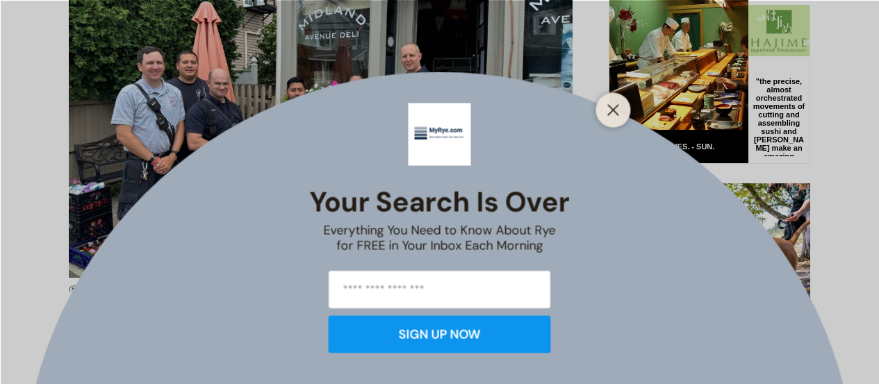
scroll to position [783, 0]
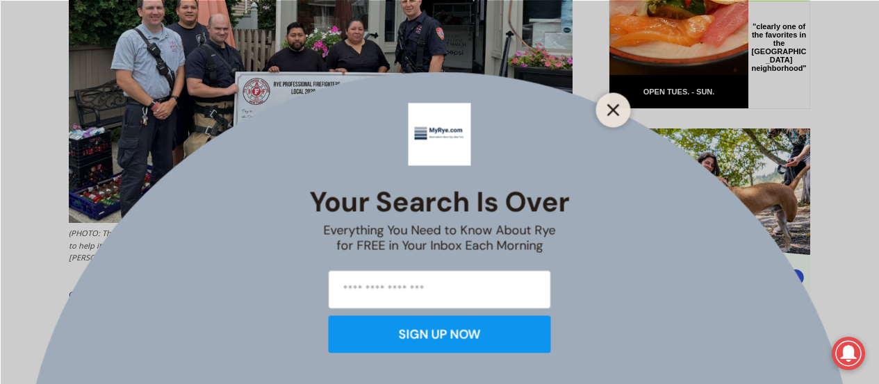
click at [613, 117] on button "Close" at bounding box center [613, 109] width 19 height 19
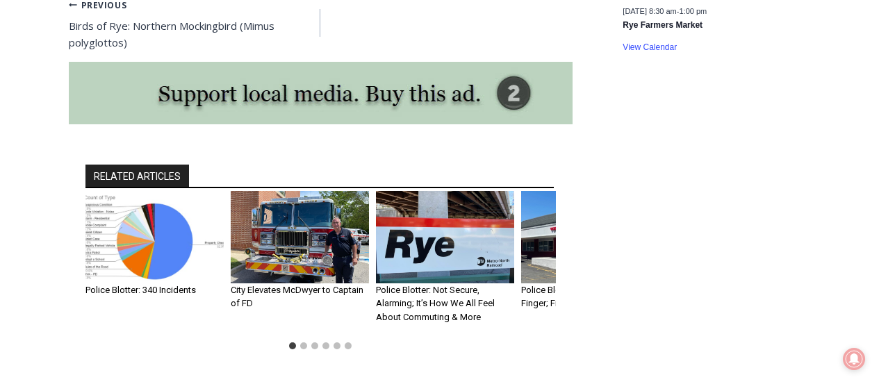
scroll to position [2252, 0]
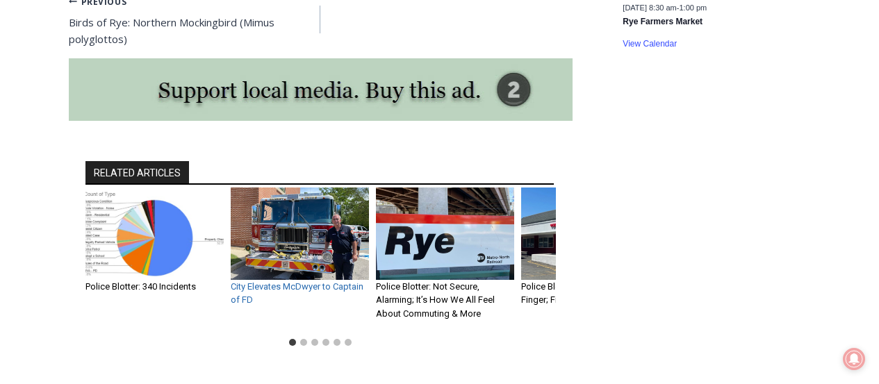
click at [311, 282] on link "City Elevates McDwyer to Captain of FD" at bounding box center [297, 294] width 133 height 24
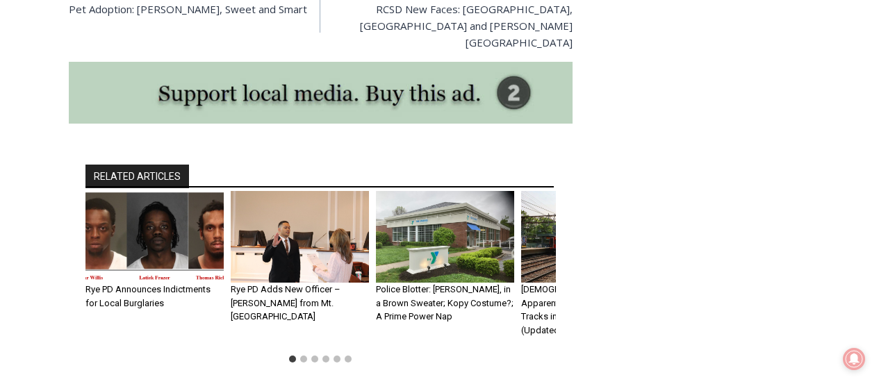
scroll to position [2218, 0]
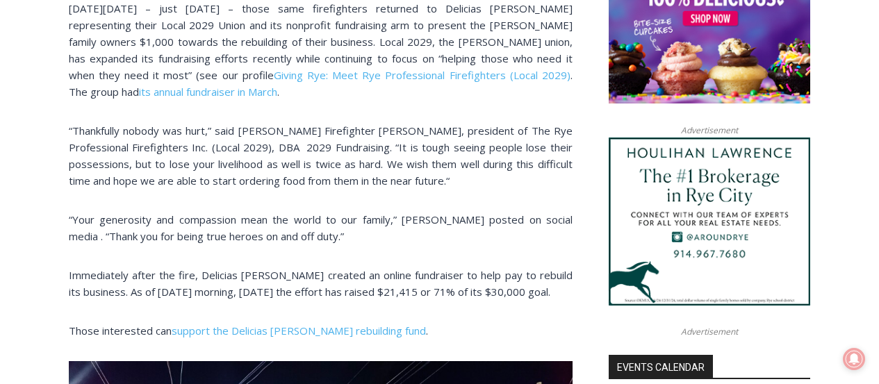
scroll to position [564, 0]
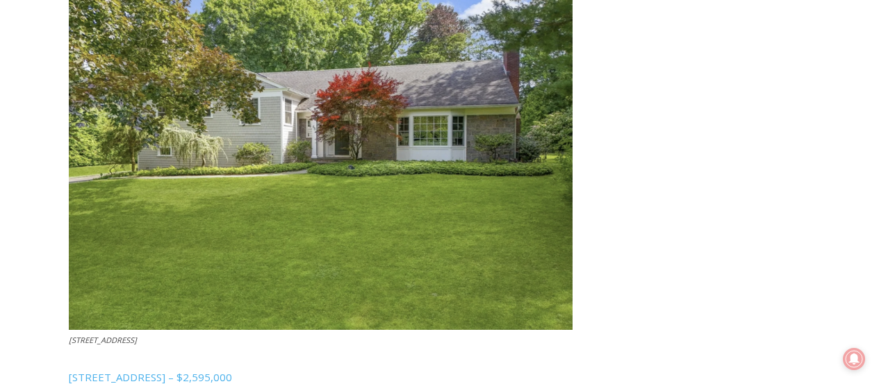
scroll to position [3265, 0]
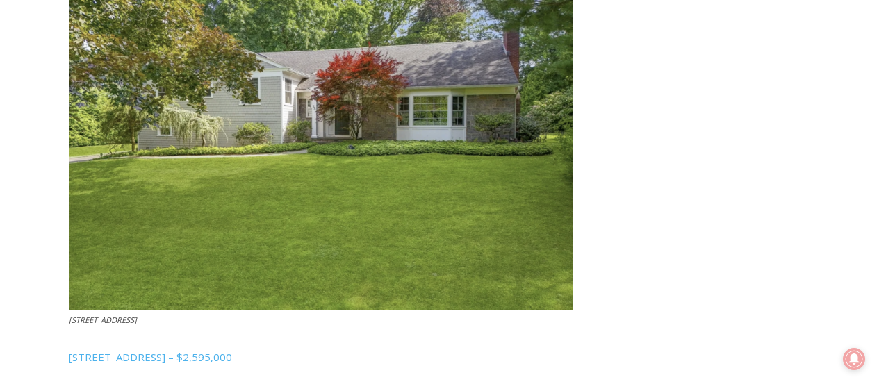
click at [363, 150] on img at bounding box center [321, 144] width 504 height 332
click at [197, 356] on span "[STREET_ADDRESS] – $2,595,000" at bounding box center [150, 357] width 163 height 14
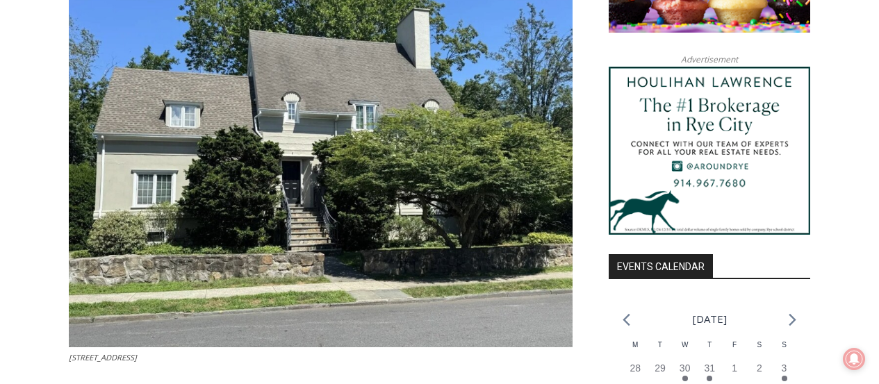
scroll to position [1273, 0]
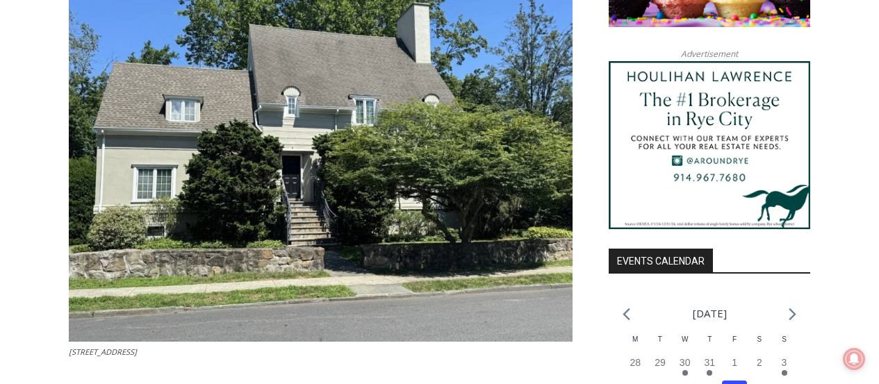
click at [331, 180] on img at bounding box center [321, 153] width 504 height 378
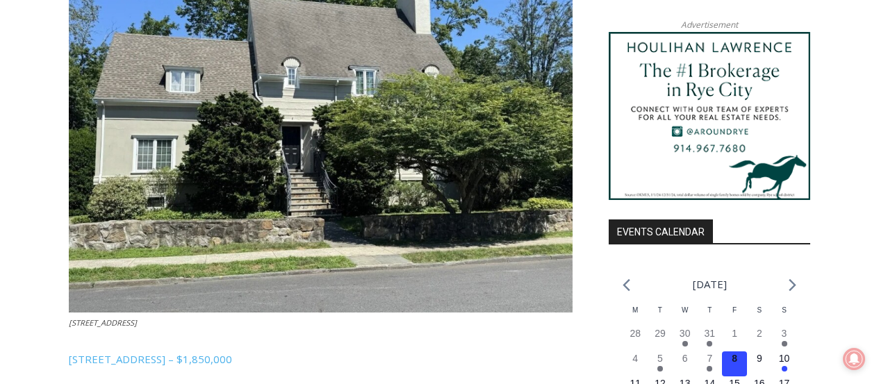
scroll to position [1370, 0]
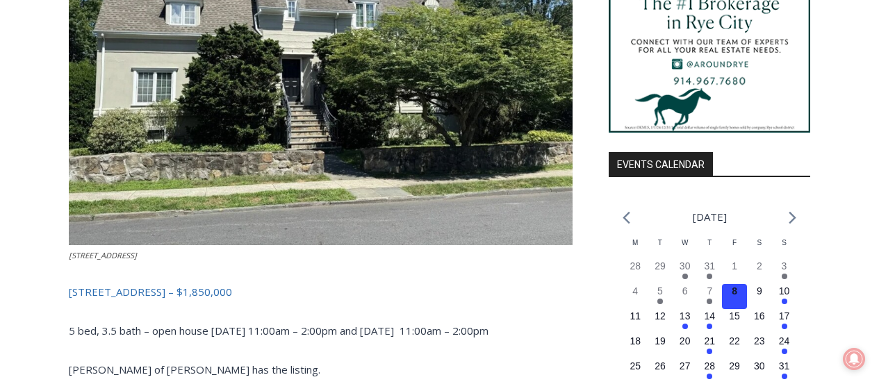
click at [208, 295] on span "[STREET_ADDRESS] – $1,850,000" at bounding box center [150, 292] width 163 height 14
